Goal: Find specific page/section: Find specific page/section

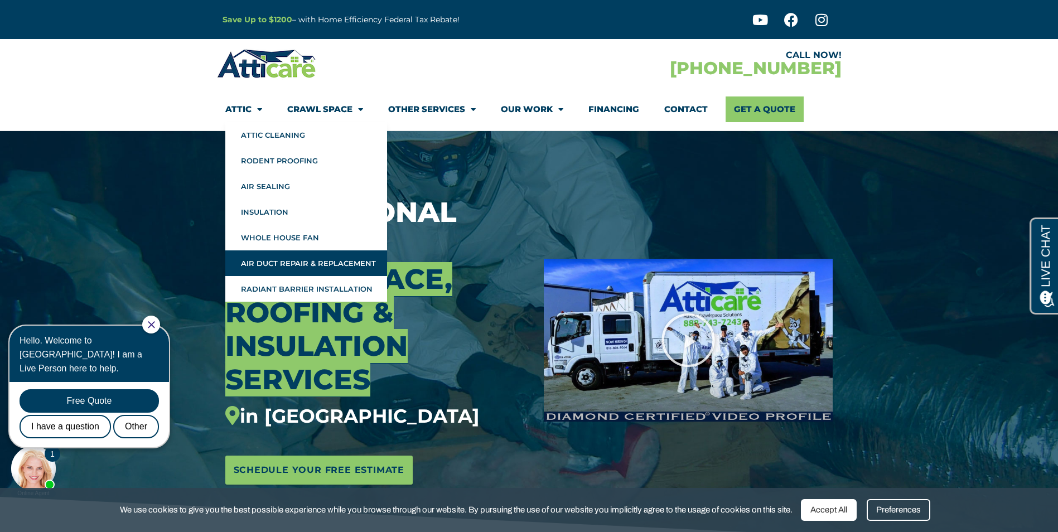
click at [276, 263] on link "Air Duct Repair & Replacement" at bounding box center [306, 263] width 162 height 26
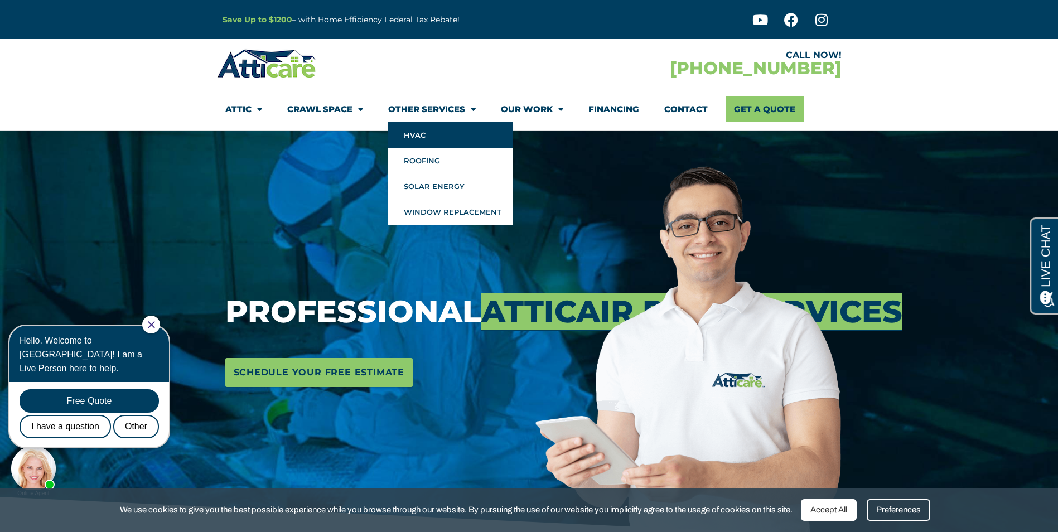
click at [423, 133] on link "HVAC" at bounding box center [450, 135] width 124 height 26
